Goal: Information Seeking & Learning: Compare options

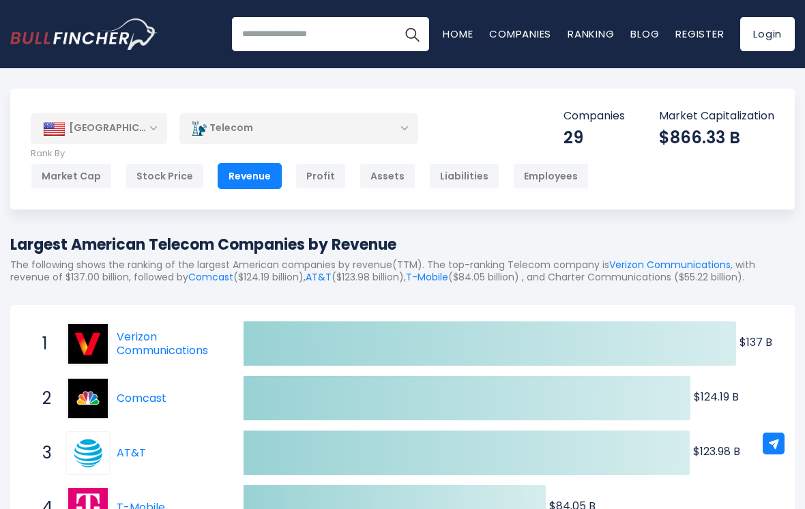
click at [59, 173] on div "Market Cap" at bounding box center [71, 176] width 81 height 26
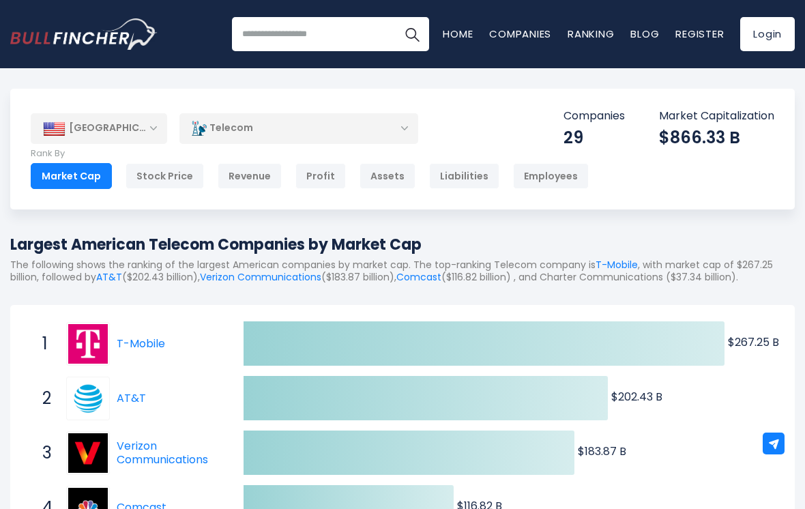
click at [239, 187] on div "United States Entire World 30,364 North America United States 3,960" at bounding box center [402, 149] width 784 height 121
click at [245, 175] on div "Revenue" at bounding box center [249, 176] width 64 height 26
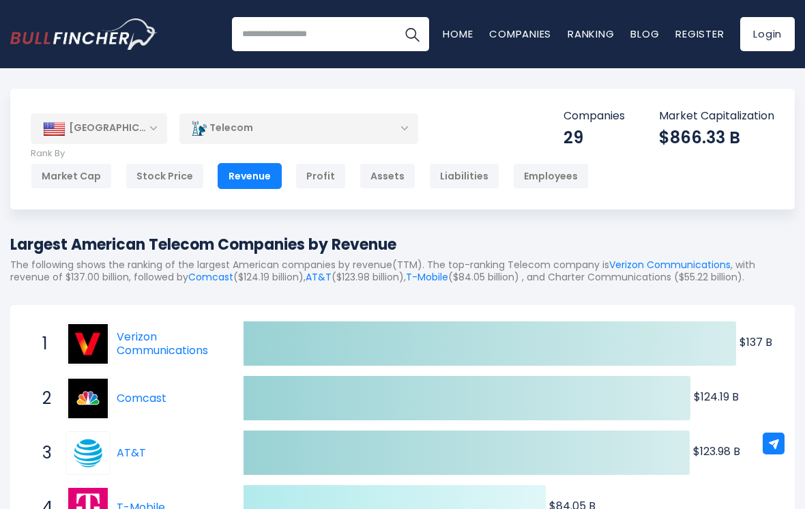
click at [49, 173] on div "Market Cap" at bounding box center [71, 176] width 81 height 26
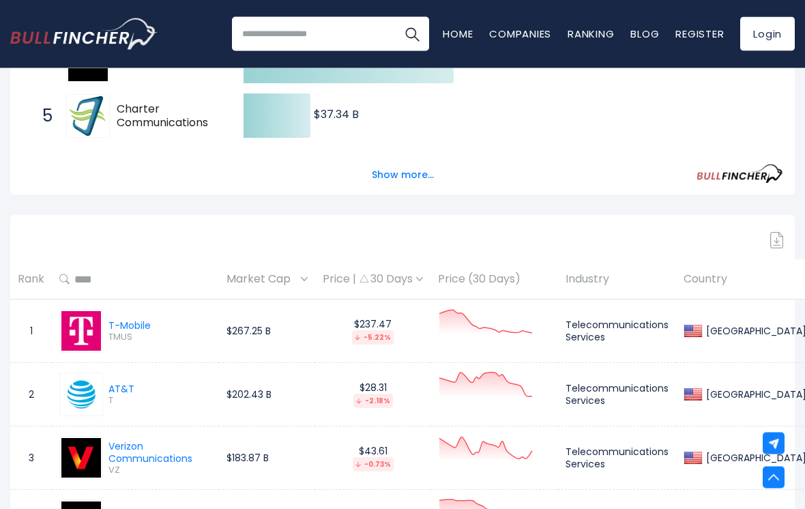
scroll to position [446, 0]
click at [273, 281] on span "Market Cap" at bounding box center [261, 279] width 71 height 21
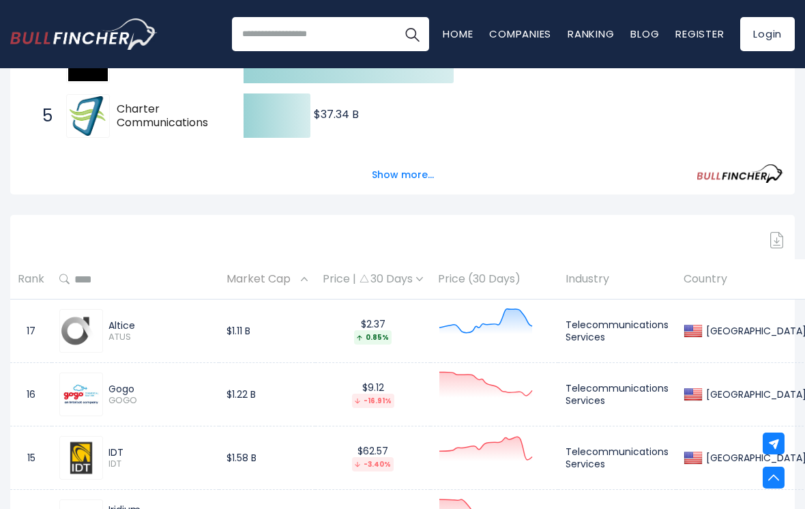
click at [275, 286] on span "Market Cap" at bounding box center [261, 279] width 71 height 21
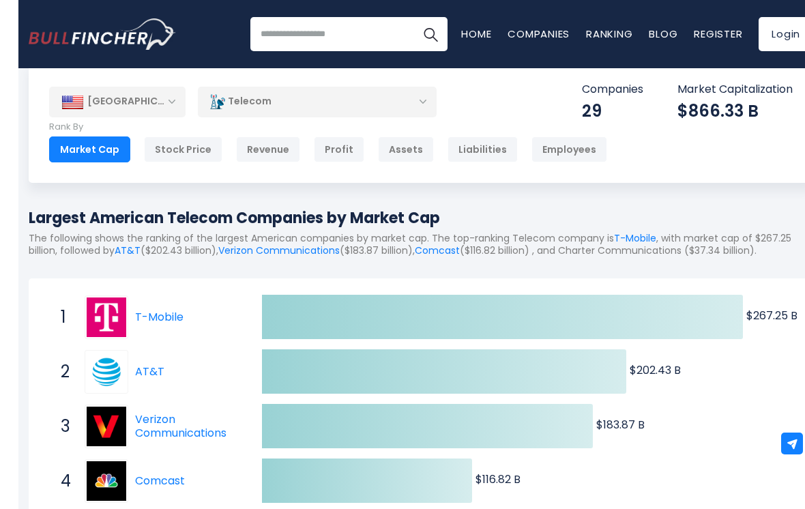
scroll to position [0, 0]
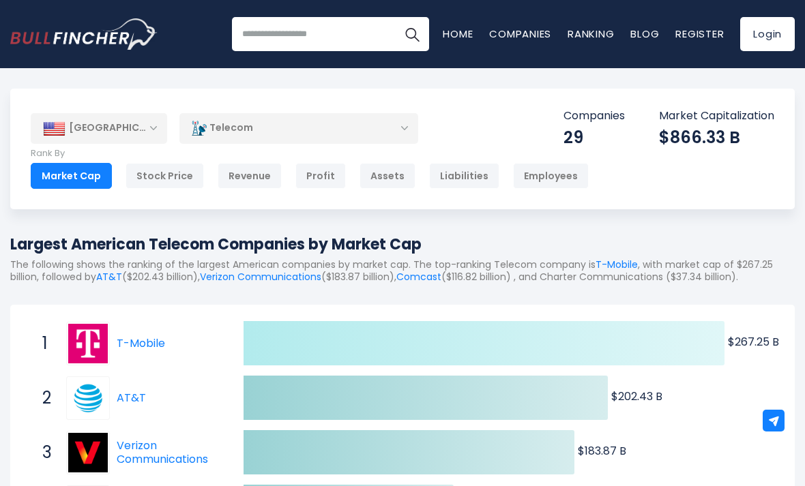
click at [640, 308] on div "Created with Highcharts 12.1.2 $267.25 B ​ $267.25 B $202.43 B ​ $202.43 B $183…" at bounding box center [402, 472] width 784 height 335
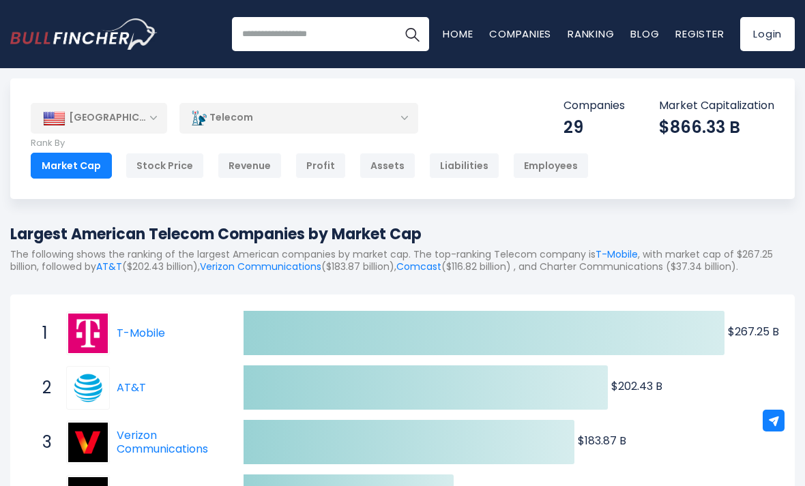
scroll to position [11, 0]
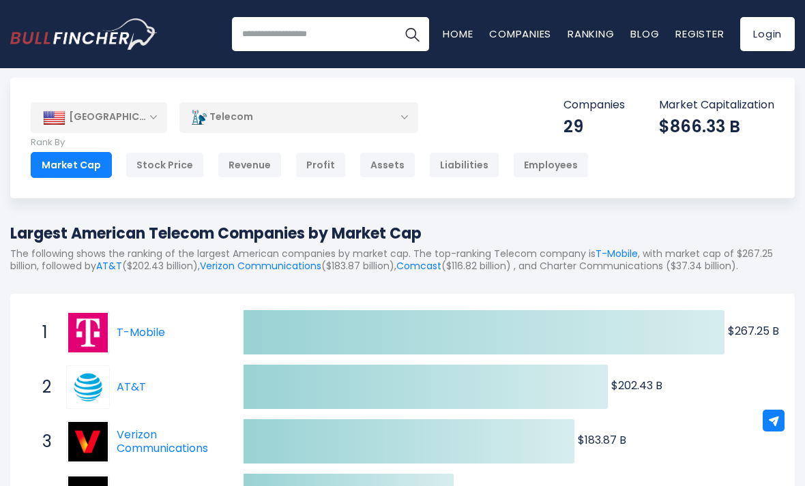
click at [155, 160] on div "Stock Price" at bounding box center [164, 165] width 78 height 26
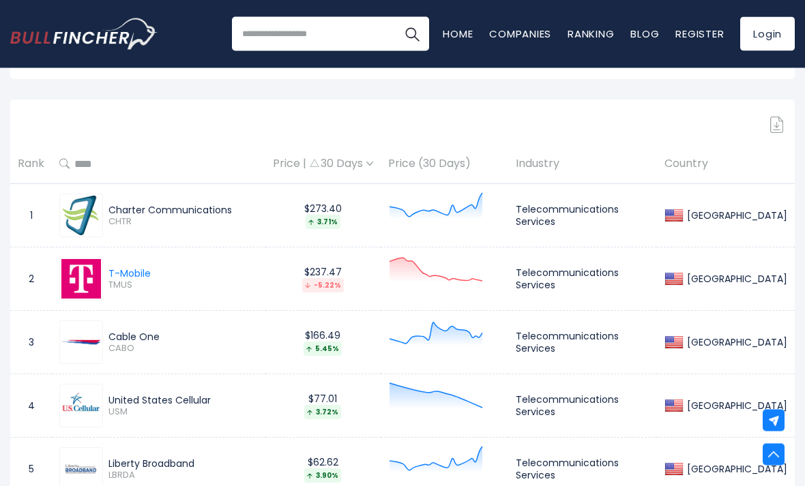
click at [367, 151] on th "Price | 30 Days" at bounding box center [322, 165] width 115 height 40
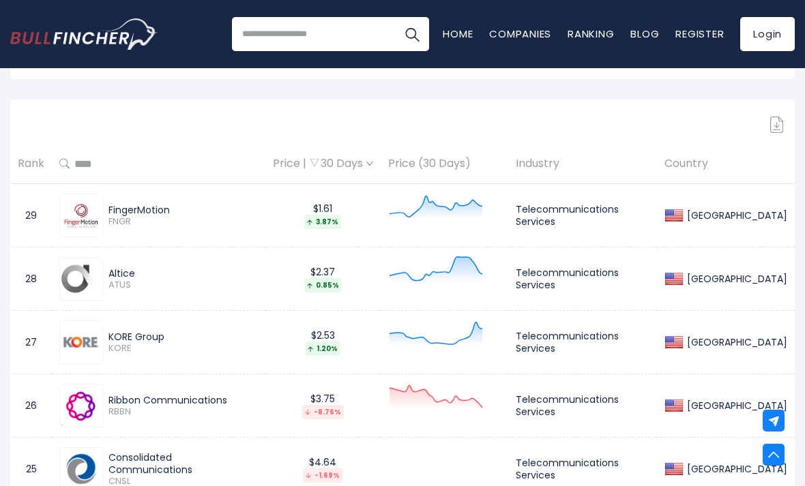
click at [373, 164] on div "Price | 30 Days" at bounding box center [323, 164] width 100 height 14
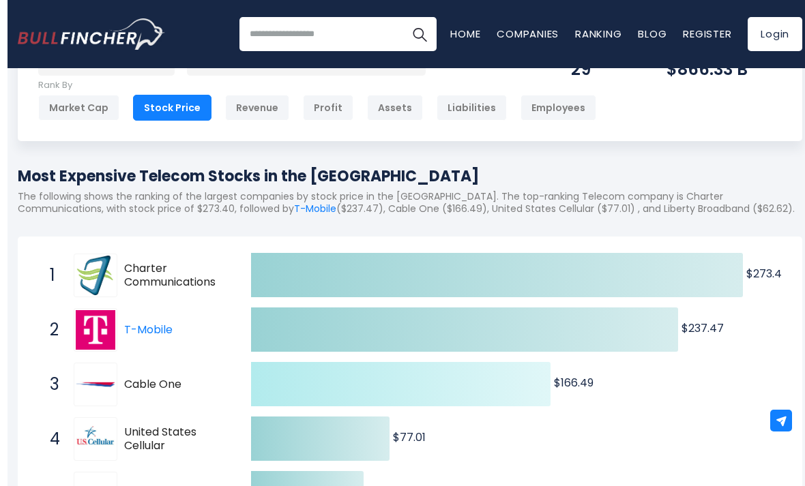
scroll to position [68, 0]
